Goal: Task Accomplishment & Management: Manage account settings

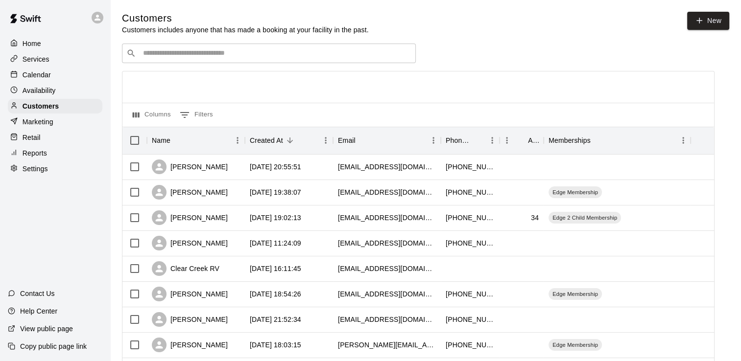
click at [182, 51] on input "Search customers by name or email" at bounding box center [275, 53] width 271 height 10
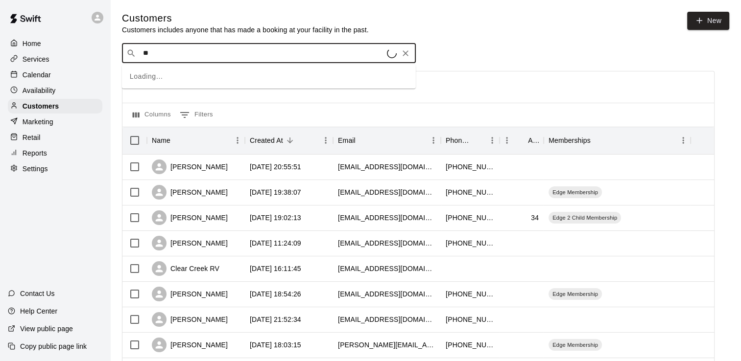
type input "*"
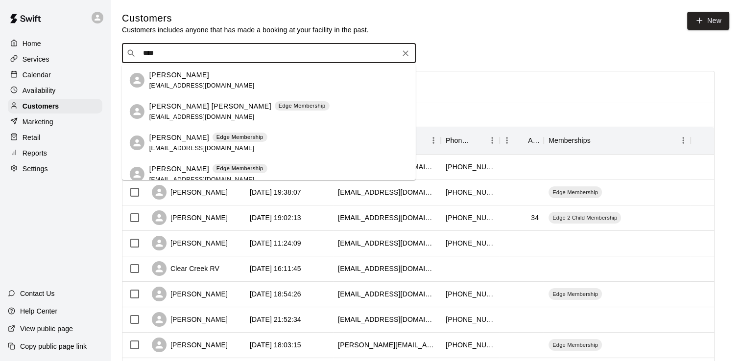
type input "*****"
click at [187, 142] on div "[PERSON_NAME] Edge Membership" at bounding box center [208, 138] width 118 height 10
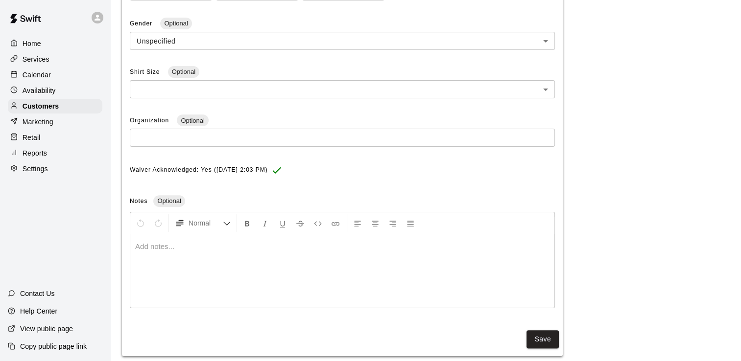
scroll to position [290, 0]
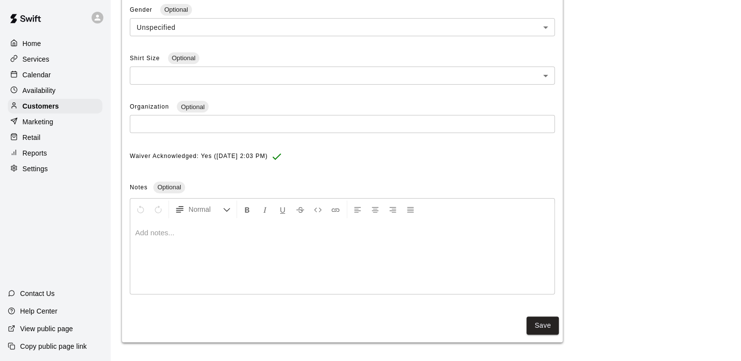
drag, startPoint x: 335, startPoint y: 154, endPoint x: 113, endPoint y: 155, distance: 222.8
click at [113, 155] on main "**********" at bounding box center [425, 36] width 631 height 652
click at [358, 158] on div "Waiver Acknowledged: Yes ([DATE] 2:03 PM)" at bounding box center [342, 157] width 425 height 16
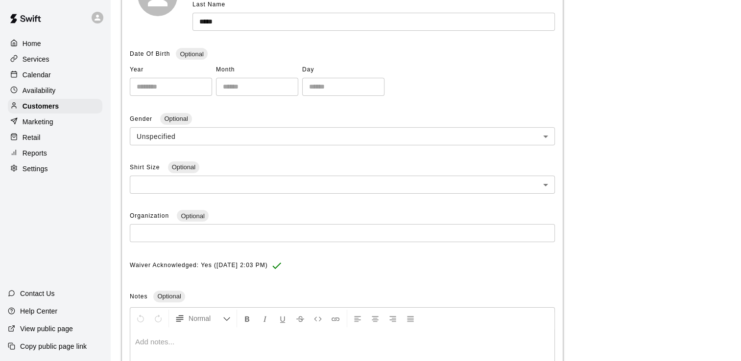
scroll to position [196, 0]
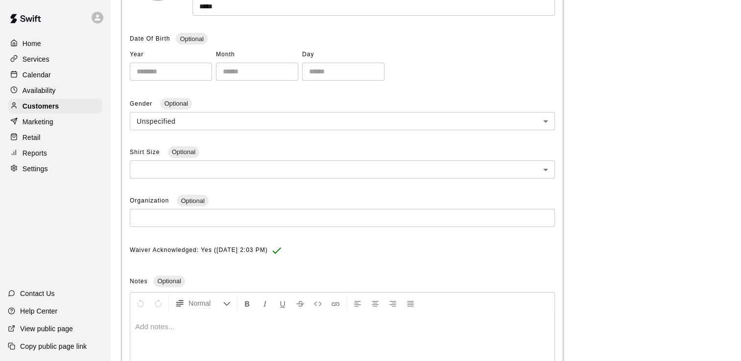
drag, startPoint x: 348, startPoint y: 158, endPoint x: 178, endPoint y: 254, distance: 195.1
click at [178, 254] on div "Waiver Acknowledged: Yes ([DATE] 2:03 PM)" at bounding box center [342, 251] width 425 height 16
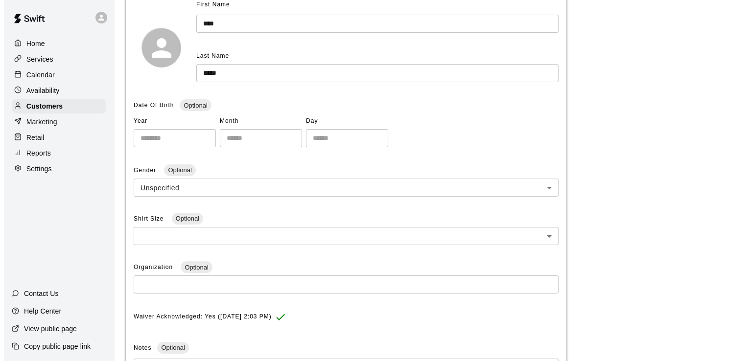
scroll to position [0, 0]
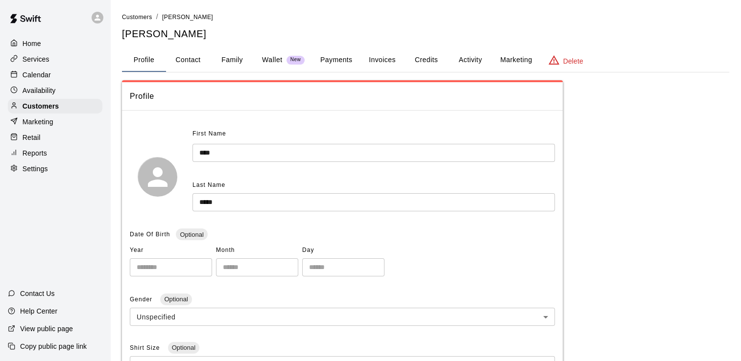
click at [239, 60] on button "Family" at bounding box center [232, 60] width 44 height 24
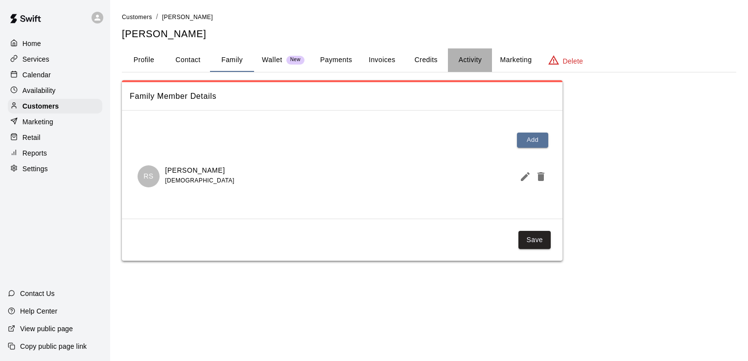
click at [470, 60] on button "Activity" at bounding box center [470, 60] width 44 height 24
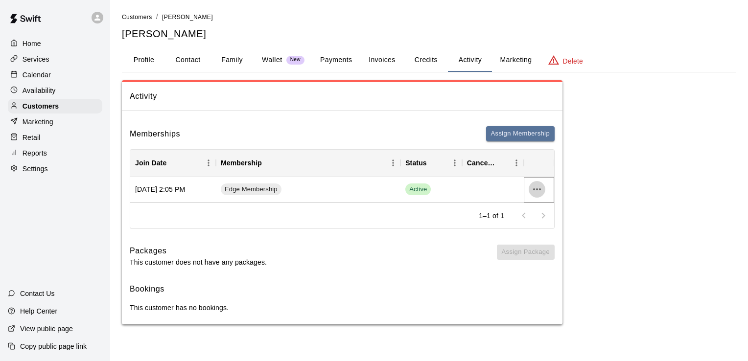
click at [533, 191] on icon "more actions" at bounding box center [537, 190] width 12 height 12
click at [636, 175] on div at bounding box center [374, 180] width 748 height 361
click at [539, 191] on icon "more actions" at bounding box center [537, 190] width 12 height 12
drag, startPoint x: 736, startPoint y: 147, endPoint x: 639, endPoint y: 93, distance: 111.3
click at [734, 144] on div at bounding box center [374, 180] width 748 height 361
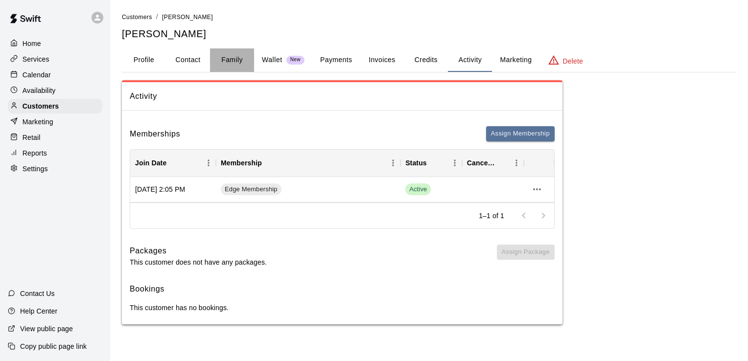
click at [234, 60] on button "Family" at bounding box center [232, 60] width 44 height 24
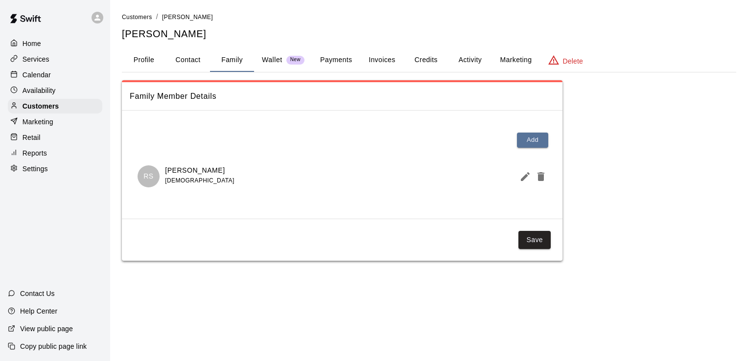
click at [470, 57] on button "Activity" at bounding box center [470, 60] width 44 height 24
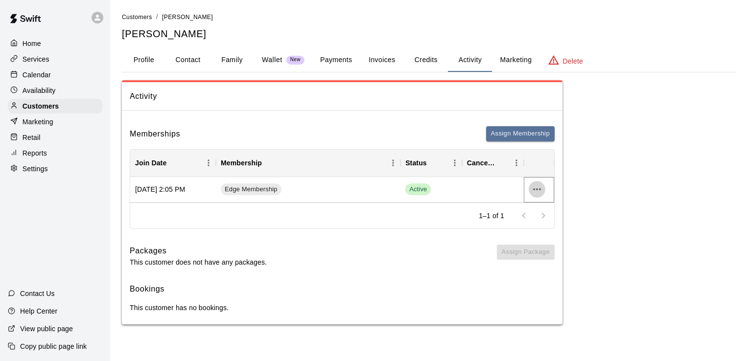
click at [533, 186] on icon "more actions" at bounding box center [537, 190] width 12 height 12
click at [557, 226] on li "Cancel" at bounding box center [555, 226] width 55 height 16
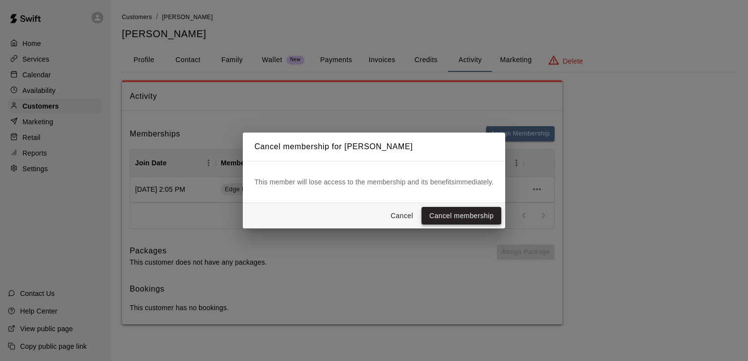
click at [474, 216] on button "Cancel membership" at bounding box center [462, 216] width 80 height 18
